Goal: Information Seeking & Learning: Check status

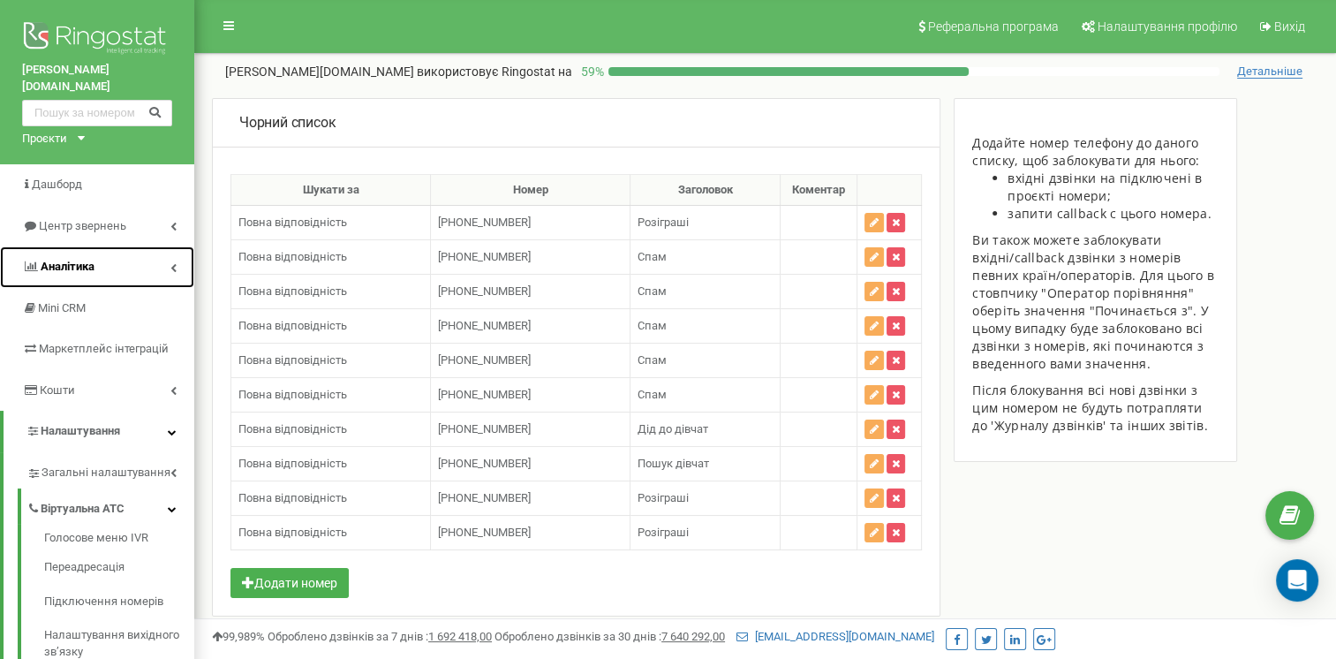
click at [170, 263] on icon at bounding box center [173, 267] width 6 height 9
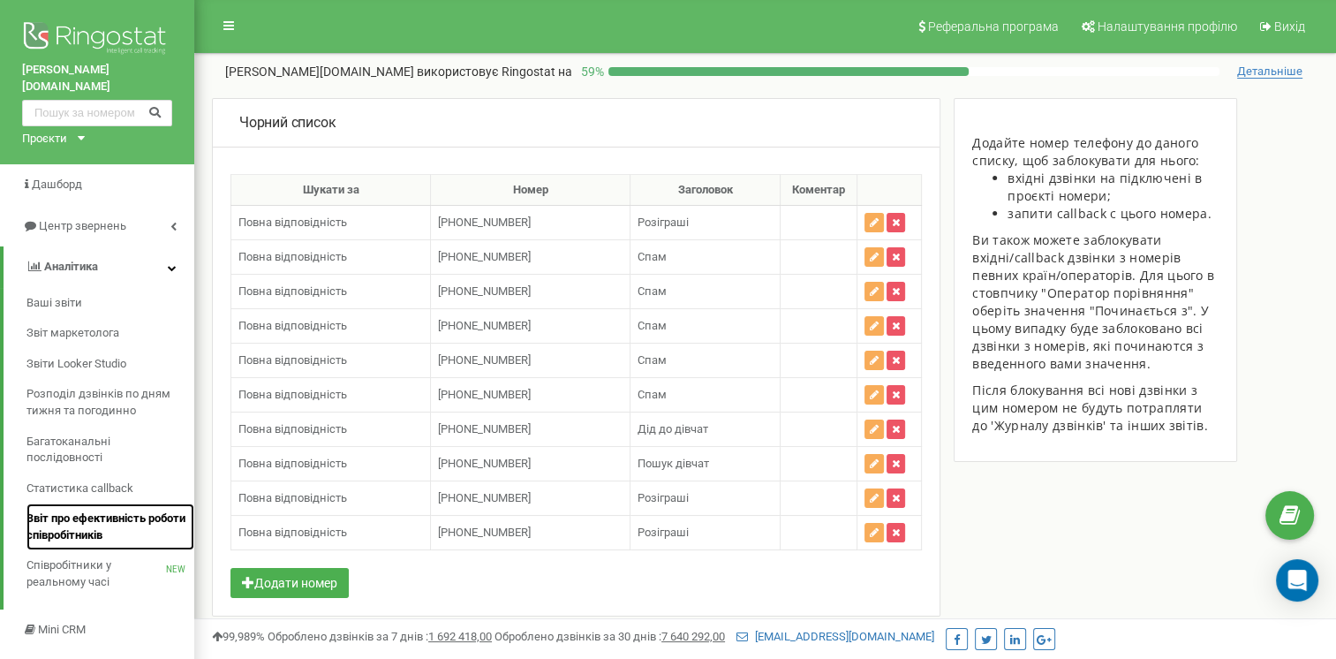
click at [108, 517] on span "Звіт про ефективність роботи співробітників" at bounding box center [105, 526] width 159 height 33
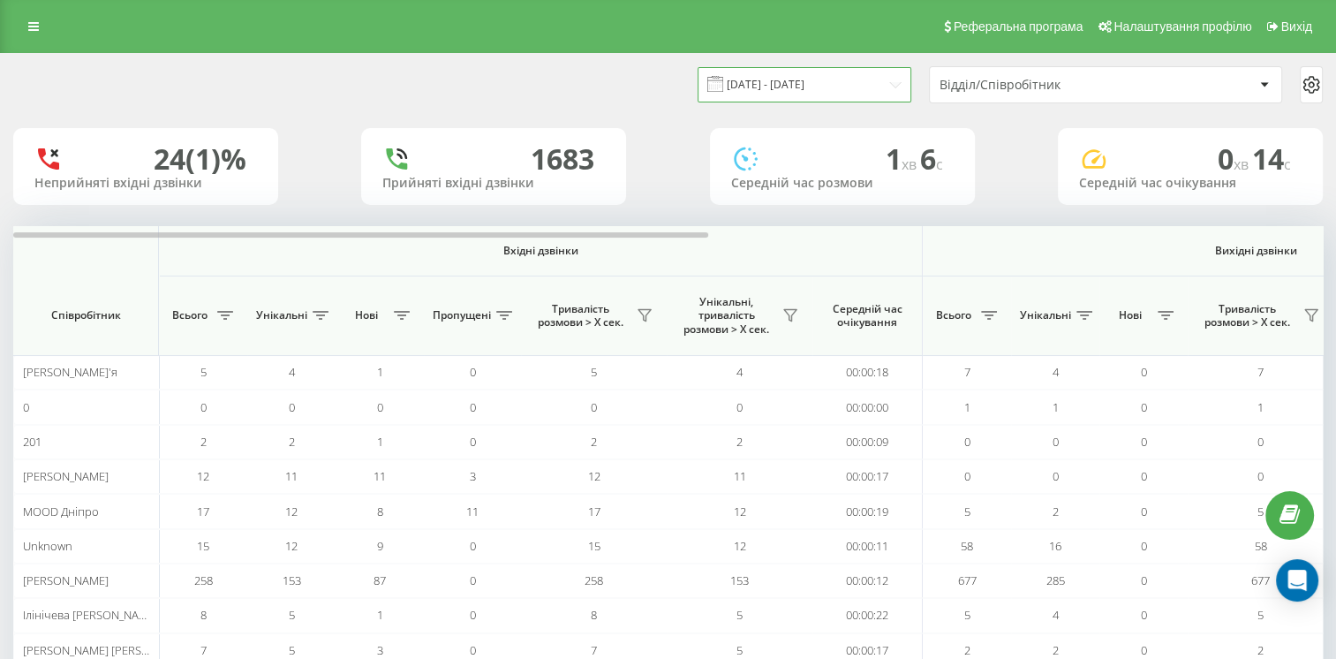
click at [844, 90] on input "22.07.2025 - 22.08.2025" at bounding box center [805, 84] width 214 height 34
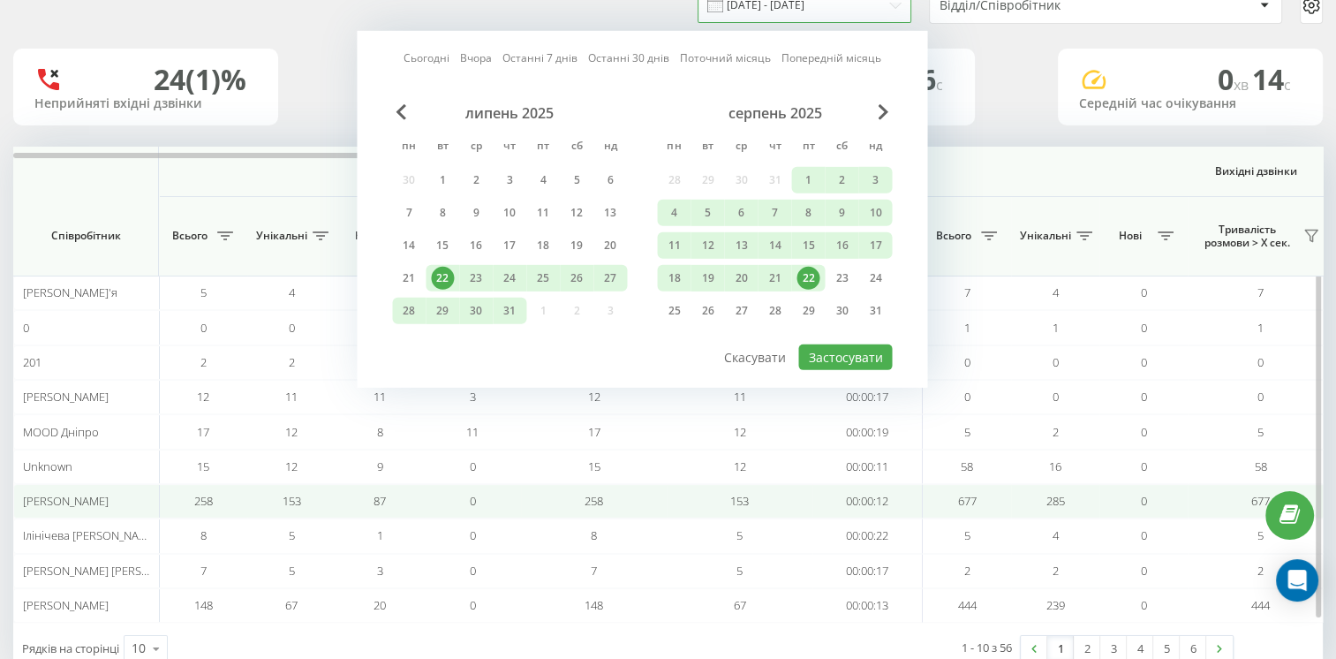
scroll to position [125, 0]
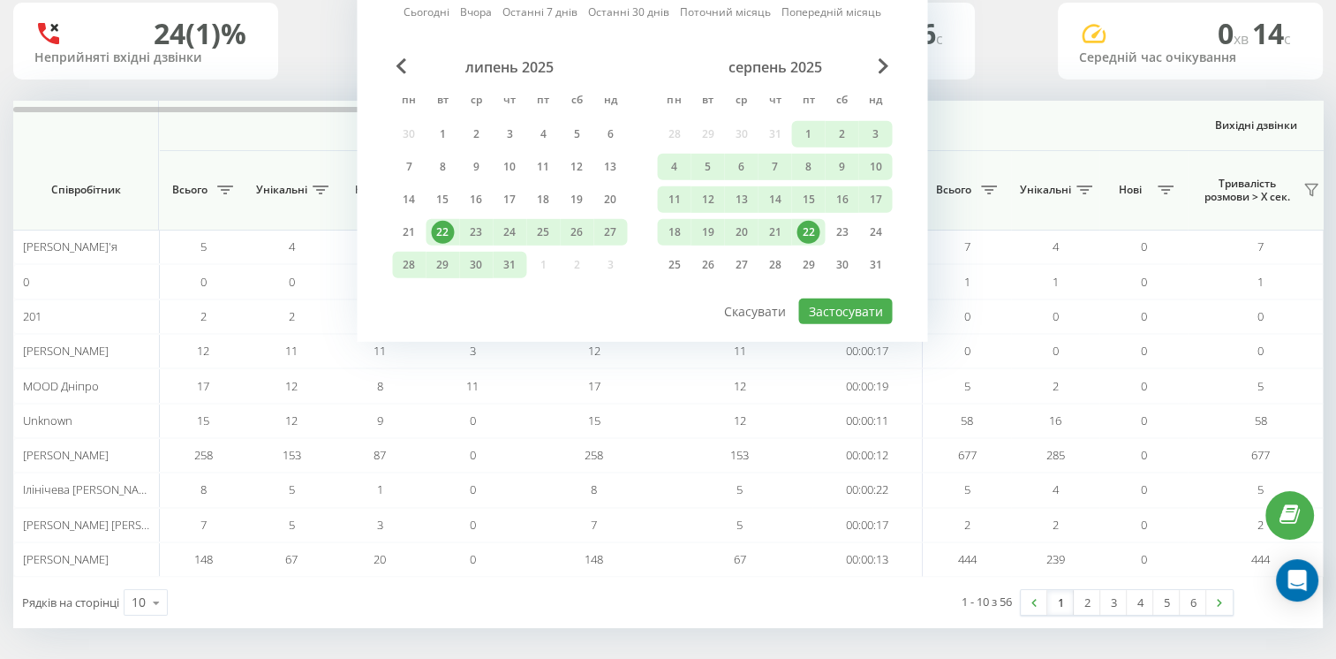
click at [225, 635] on div "22.07.2025 - 22.08.2025 Сьогодні Вчора Останні 7 днів Останні 30 днів Поточний …" at bounding box center [668, 295] width 1336 height 735
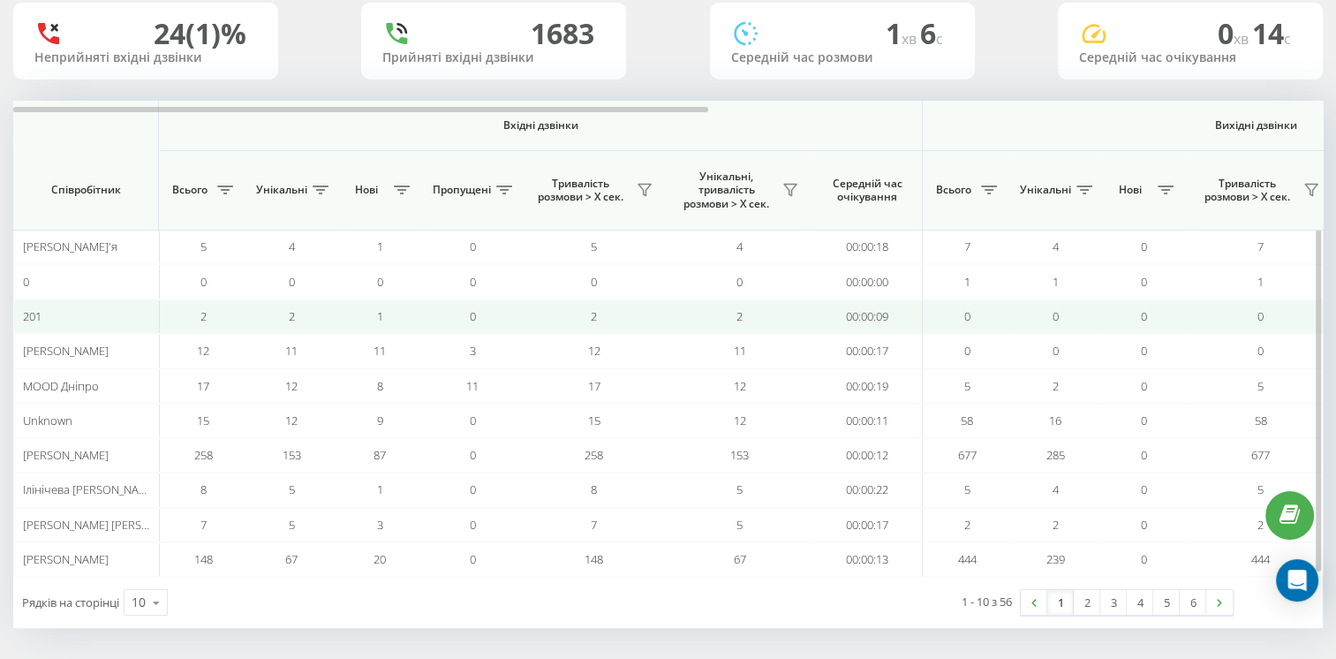
scroll to position [0, 0]
